Goal: Information Seeking & Learning: Learn about a topic

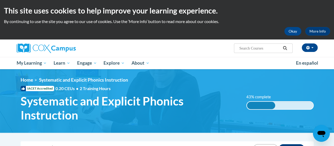
scroll to position [132, 0]
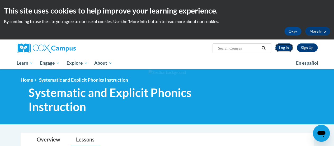
click at [290, 49] on link "Log In" at bounding box center [284, 47] width 18 height 8
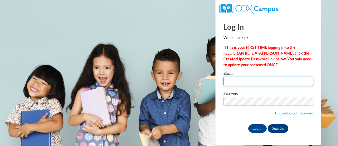
click at [273, 81] on input "Email" at bounding box center [269, 81] width 90 height 9
type input "lucy.smukalla@muskegonorway.org"
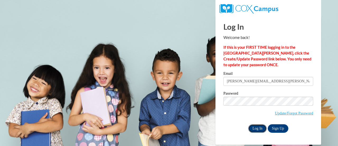
click at [259, 129] on input "Log In" at bounding box center [257, 128] width 18 height 8
click at [258, 128] on input "Log In" at bounding box center [257, 128] width 18 height 8
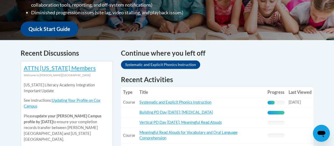
scroll to position [211, 0]
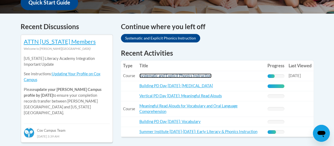
click at [211, 76] on link "Systematic and Explicit Phonics Instruction" at bounding box center [175, 75] width 72 height 4
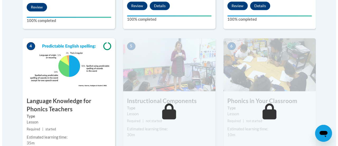
scroll to position [343, 0]
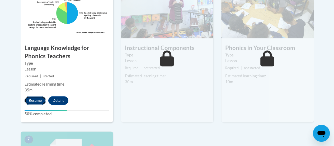
click at [37, 98] on button "Resume" at bounding box center [35, 100] width 21 height 8
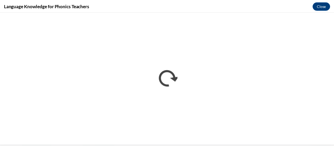
scroll to position [0, 0]
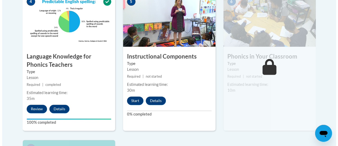
scroll to position [361, 0]
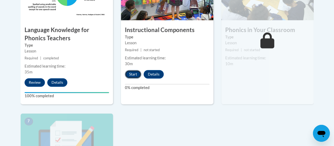
click at [133, 76] on button "Start" at bounding box center [133, 74] width 16 height 8
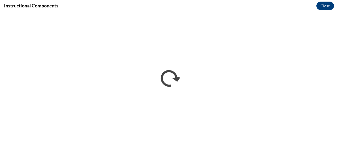
scroll to position [0, 0]
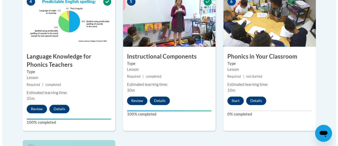
scroll to position [361, 0]
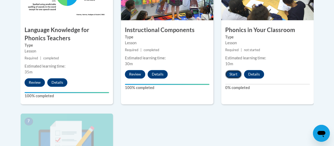
click at [236, 72] on button "Start" at bounding box center [233, 74] width 16 height 8
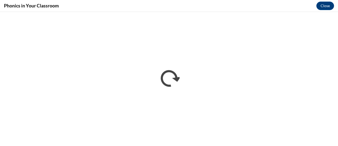
scroll to position [0, 0]
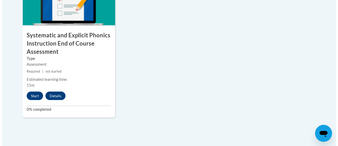
scroll to position [528, 0]
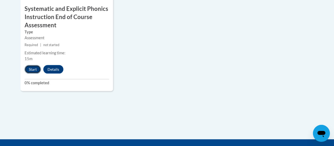
click at [35, 70] on button "Start" at bounding box center [33, 69] width 16 height 8
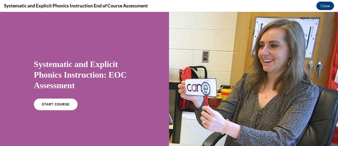
scroll to position [26, 0]
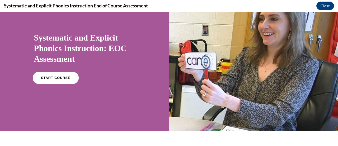
click at [68, 80] on link "START COURSE" at bounding box center [56, 78] width 46 height 12
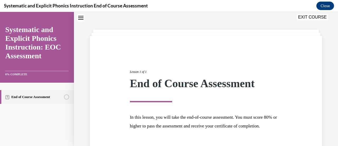
scroll to position [62, 0]
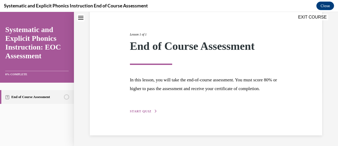
click at [145, 109] on span "START QUIZ" at bounding box center [141, 111] width 22 height 4
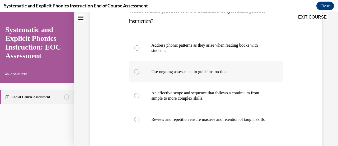
scroll to position [69, 0]
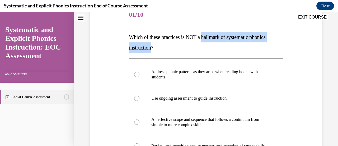
drag, startPoint x: 153, startPoint y: 48, endPoint x: 206, endPoint y: 40, distance: 53.1
click at [206, 40] on span "Which of these practices is NOT a hallmark of systematic phonics instruction?" at bounding box center [197, 42] width 137 height 16
copy span "hallmark of systematic phonics instruction"
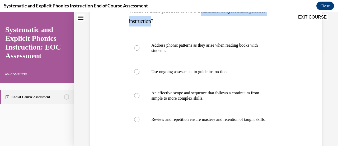
scroll to position [122, 0]
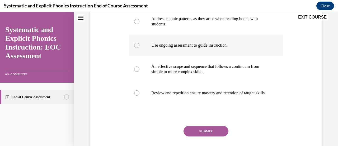
click at [206, 47] on p "Use ongoing assessment to guide instruction." at bounding box center [210, 45] width 118 height 5
click at [197, 134] on button "SUBMIT" at bounding box center [206, 130] width 45 height 11
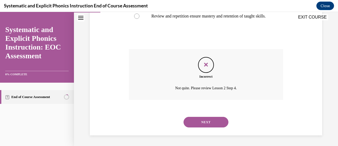
click at [204, 127] on button "NEXT" at bounding box center [206, 122] width 45 height 11
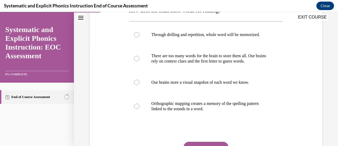
scroll to position [69, 0]
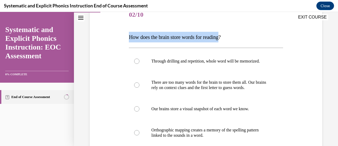
drag, startPoint x: 226, startPoint y: 38, endPoint x: 128, endPoint y: 32, distance: 98.0
click at [129, 32] on p "How does the brain store words for reading?" at bounding box center [206, 37] width 154 height 11
copy span "How does the brain store words for reading"
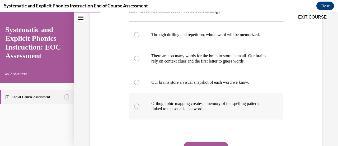
click at [207, 109] on p "Orthographic mapping creates a memory of the spelling pattern linked to the sou…" at bounding box center [210, 106] width 118 height 11
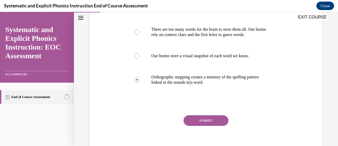
click at [211, 119] on button "SUBMIT" at bounding box center [206, 120] width 45 height 11
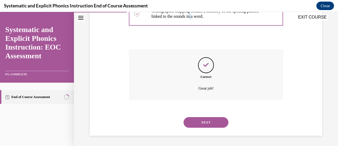
click at [212, 121] on button "NEXT" at bounding box center [206, 122] width 45 height 11
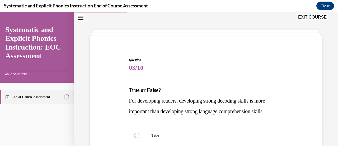
scroll to position [43, 0]
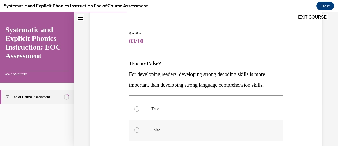
click at [187, 130] on p "False" at bounding box center [210, 129] width 118 height 5
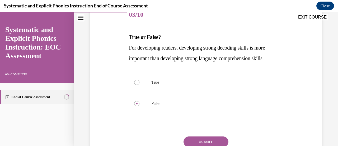
scroll to position [95, 0]
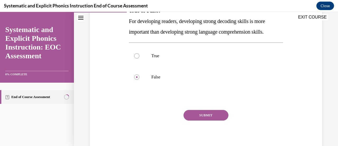
click at [208, 115] on button "SUBMIT" at bounding box center [206, 115] width 45 height 11
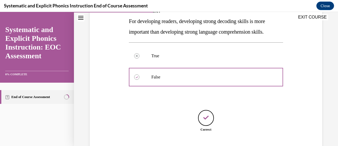
scroll to position [130, 0]
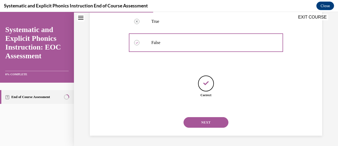
click at [209, 120] on button "NEXT" at bounding box center [206, 122] width 45 height 11
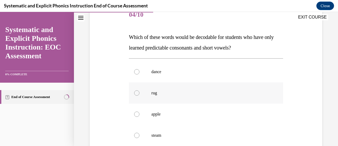
scroll to position [95, 0]
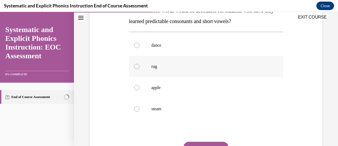
click at [218, 69] on div at bounding box center [206, 66] width 154 height 21
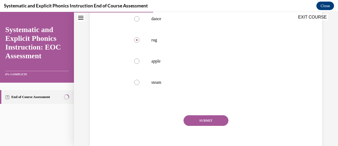
click at [209, 119] on button "SUBMIT" at bounding box center [206, 120] width 45 height 11
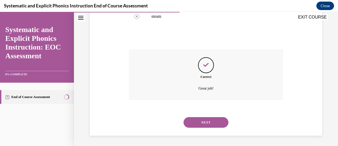
click at [211, 121] on button "NEXT" at bounding box center [206, 122] width 45 height 11
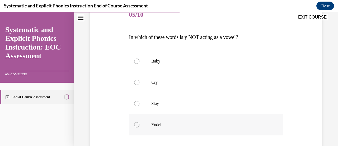
scroll to position [95, 0]
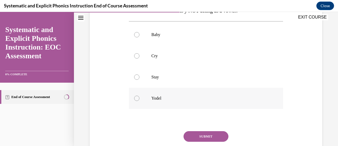
click at [164, 95] on div at bounding box center [206, 97] width 154 height 21
click at [198, 135] on button "SUBMIT" at bounding box center [206, 136] width 45 height 11
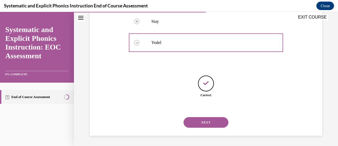
click at [203, 123] on button "NEXT" at bounding box center [206, 122] width 45 height 11
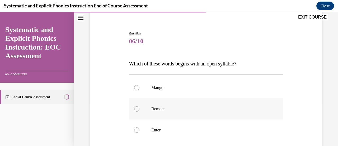
scroll to position [69, 0]
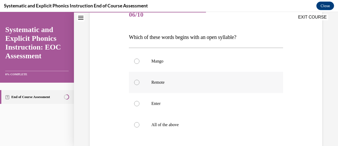
click at [188, 86] on div at bounding box center [206, 82] width 154 height 21
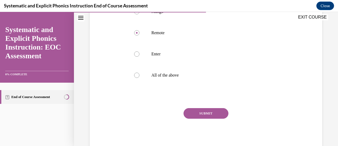
click at [193, 110] on button "SUBMIT" at bounding box center [206, 113] width 45 height 11
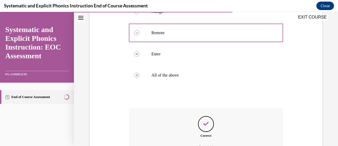
scroll to position [171, 0]
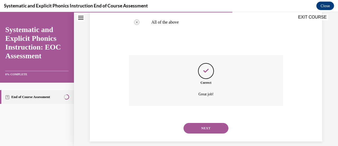
click at [189, 129] on button "NEXT" at bounding box center [206, 128] width 45 height 11
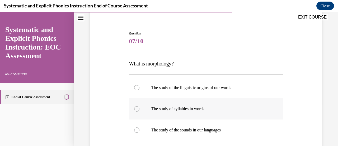
scroll to position [69, 0]
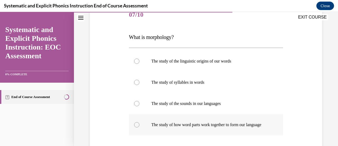
click at [222, 127] on p "The study of how word parts work together to form our language" at bounding box center [210, 124] width 118 height 5
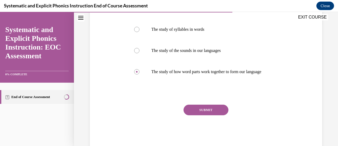
click at [202, 115] on button "SUBMIT" at bounding box center [206, 109] width 45 height 11
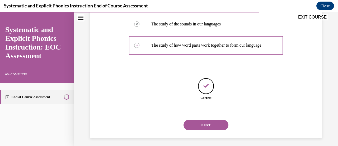
scroll to position [156, 0]
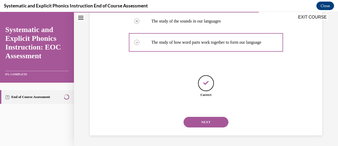
click at [202, 122] on button "NEXT" at bounding box center [206, 122] width 45 height 11
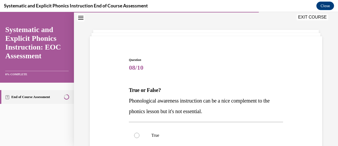
scroll to position [43, 0]
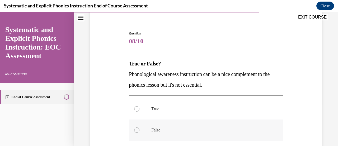
click at [173, 125] on div at bounding box center [206, 129] width 154 height 21
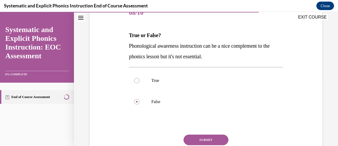
click at [210, 139] on button "SUBMIT" at bounding box center [206, 139] width 45 height 11
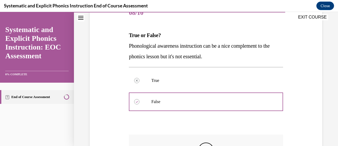
scroll to position [150, 0]
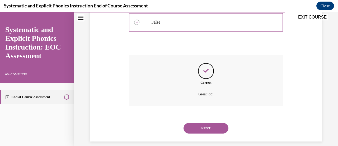
click at [215, 128] on button "NEXT" at bounding box center [206, 128] width 45 height 11
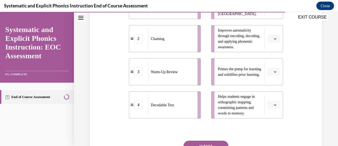
scroll to position [122, 0]
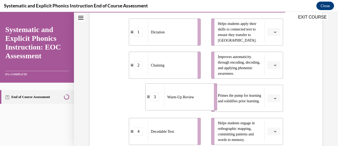
drag, startPoint x: 170, startPoint y: 101, endPoint x: 186, endPoint y: 100, distance: 16.4
click at [186, 100] on div "Warm-Up Review" at bounding box center [187, 96] width 46 height 21
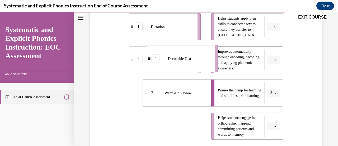
drag, startPoint x: 172, startPoint y: 135, endPoint x: 189, endPoint y: 58, distance: 79.0
click at [189, 58] on div "Decodable Text" at bounding box center [188, 58] width 46 height 21
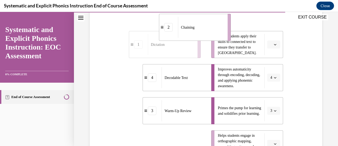
scroll to position [105, 0]
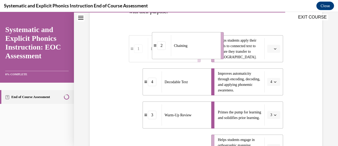
drag, startPoint x: 182, startPoint y: 131, endPoint x: 205, endPoint y: 61, distance: 73.0
click at [205, 61] on div "1 Dictation 4 Decodable Text 3 Warm-Up Review 2 Chaining Helps students apply t…" at bounding box center [206, 93] width 154 height 137
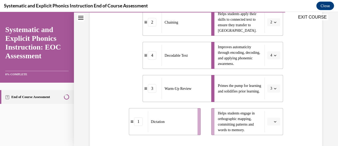
scroll to position [158, 0]
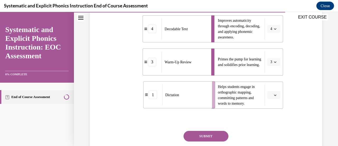
drag, startPoint x: 164, startPoint y: 104, endPoint x: 178, endPoint y: 104, distance: 14.5
click at [178, 104] on div "Dictation" at bounding box center [185, 94] width 46 height 21
click at [207, 134] on button "SUBMIT" at bounding box center [206, 136] width 45 height 11
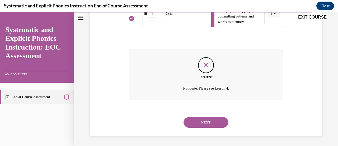
click at [210, 121] on button "NEXT" at bounding box center [206, 122] width 45 height 11
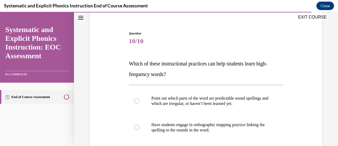
scroll to position [69, 0]
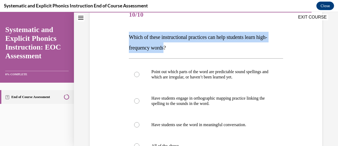
drag, startPoint x: 166, startPoint y: 48, endPoint x: 129, endPoint y: 32, distance: 40.0
click at [129, 32] on p "Which of these instructional practices can help students learn high-frequency w…" at bounding box center [206, 42] width 154 height 21
click at [156, 46] on span "Which of these instructional practices can help students learn high-frequency w…" at bounding box center [198, 42] width 138 height 16
drag, startPoint x: 167, startPoint y: 48, endPoint x: 131, endPoint y: 36, distance: 38.7
click at [128, 34] on div "Question 10/10 Which of these instructional practices can help students learn h…" at bounding box center [206, 109] width 157 height 225
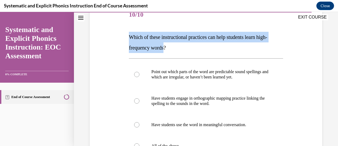
copy span "Which of these instructional practices can help students learn high-frequency w…"
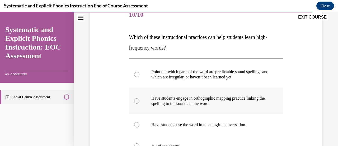
click at [177, 104] on p "Have students engage in orthographic mapping practice linking the spelling to t…" at bounding box center [210, 100] width 118 height 11
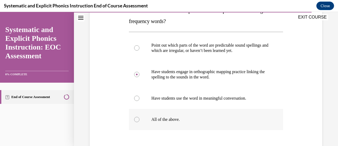
click at [170, 121] on p "All of the above." at bounding box center [210, 119] width 118 height 5
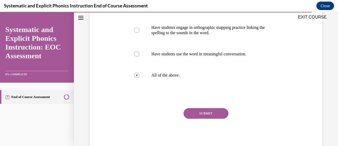
click at [189, 115] on button "SUBMIT" at bounding box center [206, 113] width 45 height 11
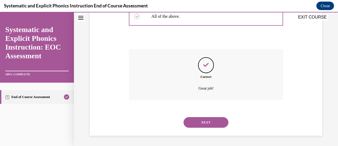
click at [198, 121] on button "NEXT" at bounding box center [206, 122] width 45 height 11
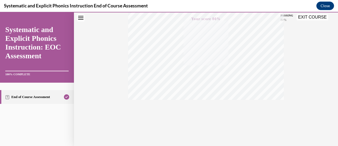
scroll to position [137, 0]
click at [312, 20] on button "EXIT COURSE" at bounding box center [313, 17] width 32 height 6
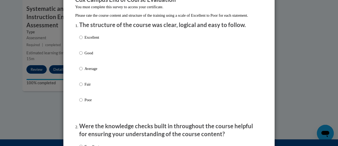
scroll to position [26, 0]
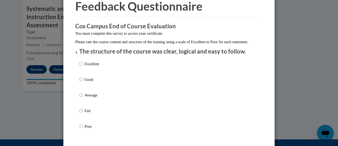
click at [93, 67] on p "Excellent" at bounding box center [92, 64] width 15 height 6
click at [83, 67] on input "Excellent" at bounding box center [80, 64] width 3 height 6
radio input "true"
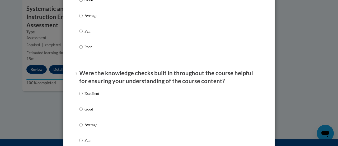
scroll to position [132, 0]
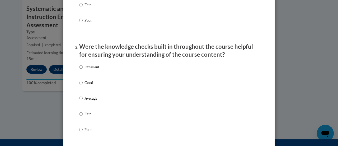
click at [91, 85] on p "Good" at bounding box center [92, 83] width 15 height 6
click at [83, 85] on input "Good" at bounding box center [80, 83] width 3 height 6
radio input "true"
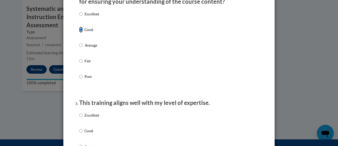
scroll to position [238, 0]
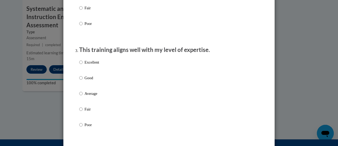
click at [92, 96] on p "Average" at bounding box center [92, 93] width 15 height 6
click at [83, 96] on input "Average" at bounding box center [80, 93] width 3 height 6
radio input "true"
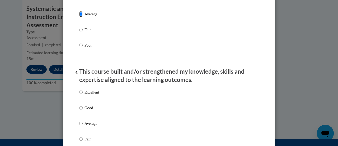
scroll to position [343, 0]
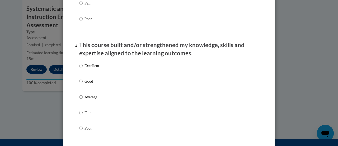
click at [112, 69] on div "Excellent Good Average Fair Poor" at bounding box center [169, 103] width 180 height 86
click at [92, 84] on p "Good" at bounding box center [92, 81] width 15 height 6
click at [83, 84] on input "Good" at bounding box center [80, 81] width 3 height 6
radio input "true"
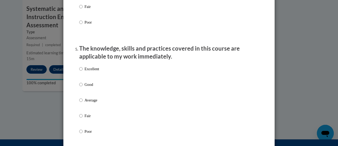
scroll to position [476, 0]
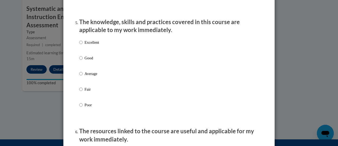
click at [86, 81] on label "Average" at bounding box center [89, 78] width 20 height 14
click at [83, 76] on input "Average" at bounding box center [80, 74] width 3 height 6
radio input "true"
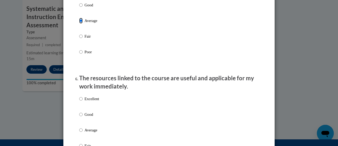
scroll to position [555, 0]
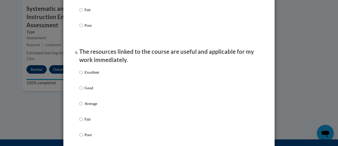
click at [91, 106] on p "Average" at bounding box center [92, 103] width 15 height 6
click at [83, 106] on input "Average" at bounding box center [80, 103] width 3 height 6
radio input "true"
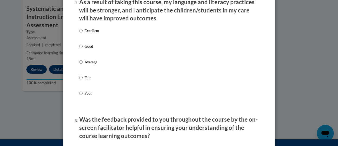
scroll to position [687, 0]
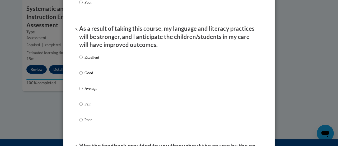
click at [90, 76] on p "Good" at bounding box center [92, 73] width 15 height 6
click at [83, 76] on input "Good" at bounding box center [80, 73] width 3 height 6
radio input "true"
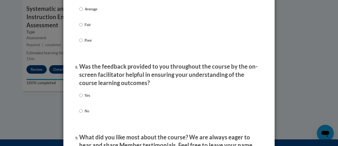
scroll to position [793, 0]
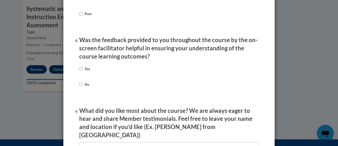
click at [89, 74] on div "Yes No" at bounding box center [169, 82] width 180 height 39
click at [86, 72] on p "Yes" at bounding box center [88, 69] width 6 height 6
click at [83, 72] on input "Yes" at bounding box center [80, 69] width 3 height 6
radio input "true"
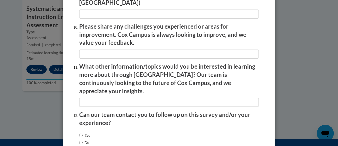
scroll to position [951, 0]
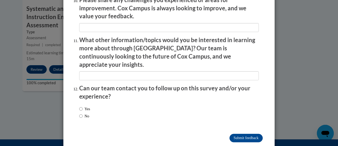
click at [87, 113] on label "No" at bounding box center [84, 116] width 10 height 6
click at [83, 113] on input "No" at bounding box center [80, 116] width 3 height 6
radio input "true"
click at [230, 133] on input "Submit feedback" at bounding box center [246, 137] width 33 height 8
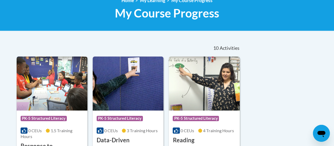
scroll to position [53, 0]
